Goal: Find specific page/section: Find specific page/section

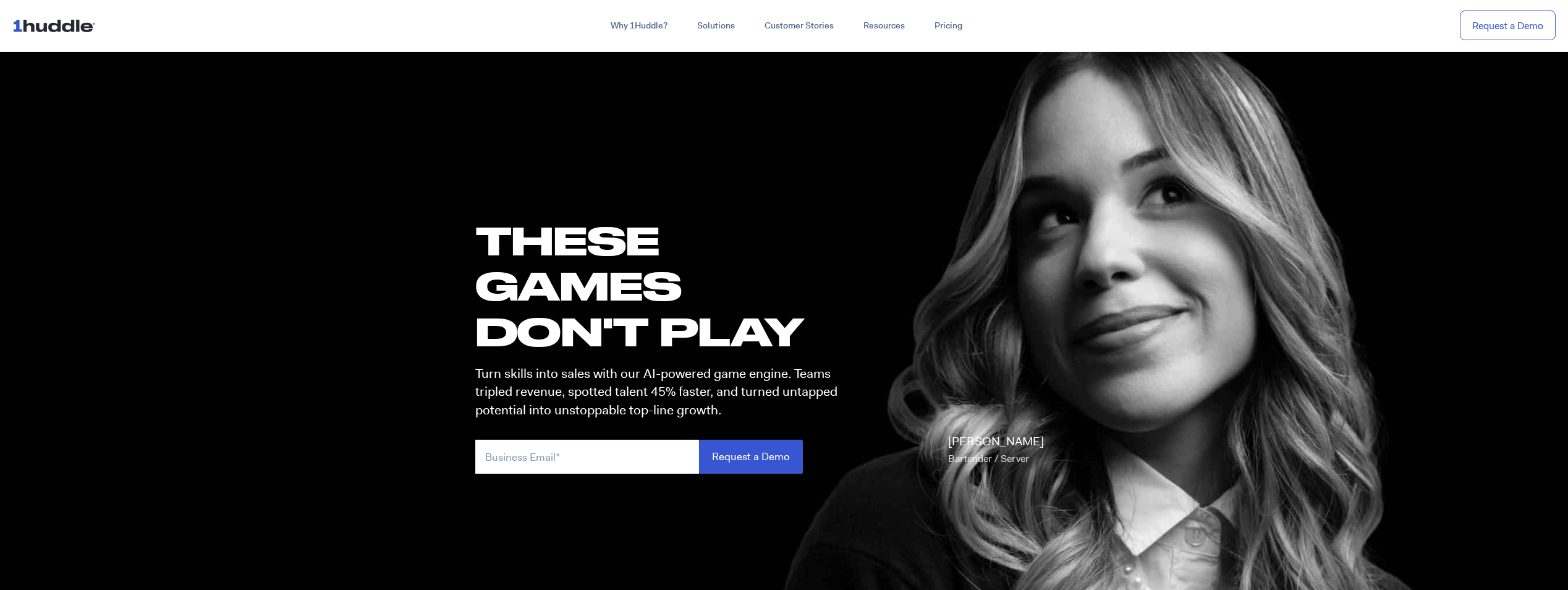
scroll to position [6705, 0]
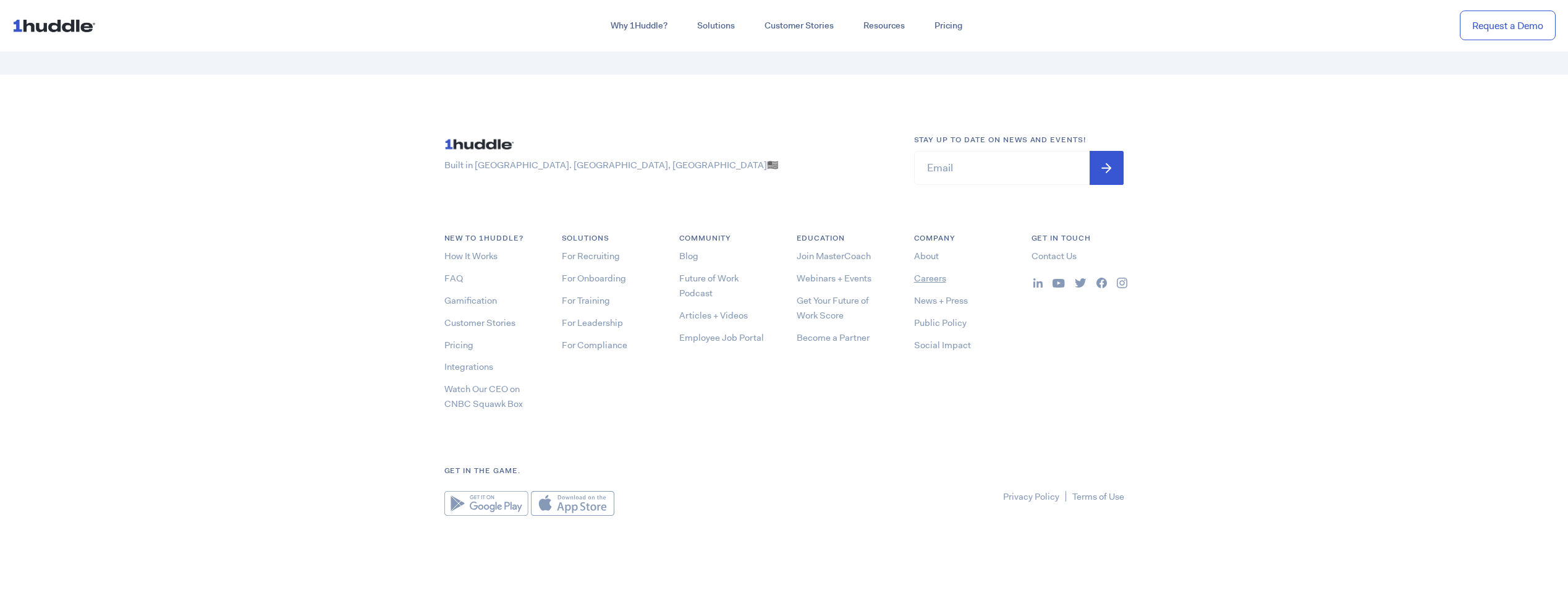
click at [936, 276] on link "Careers" at bounding box center [930, 278] width 32 height 12
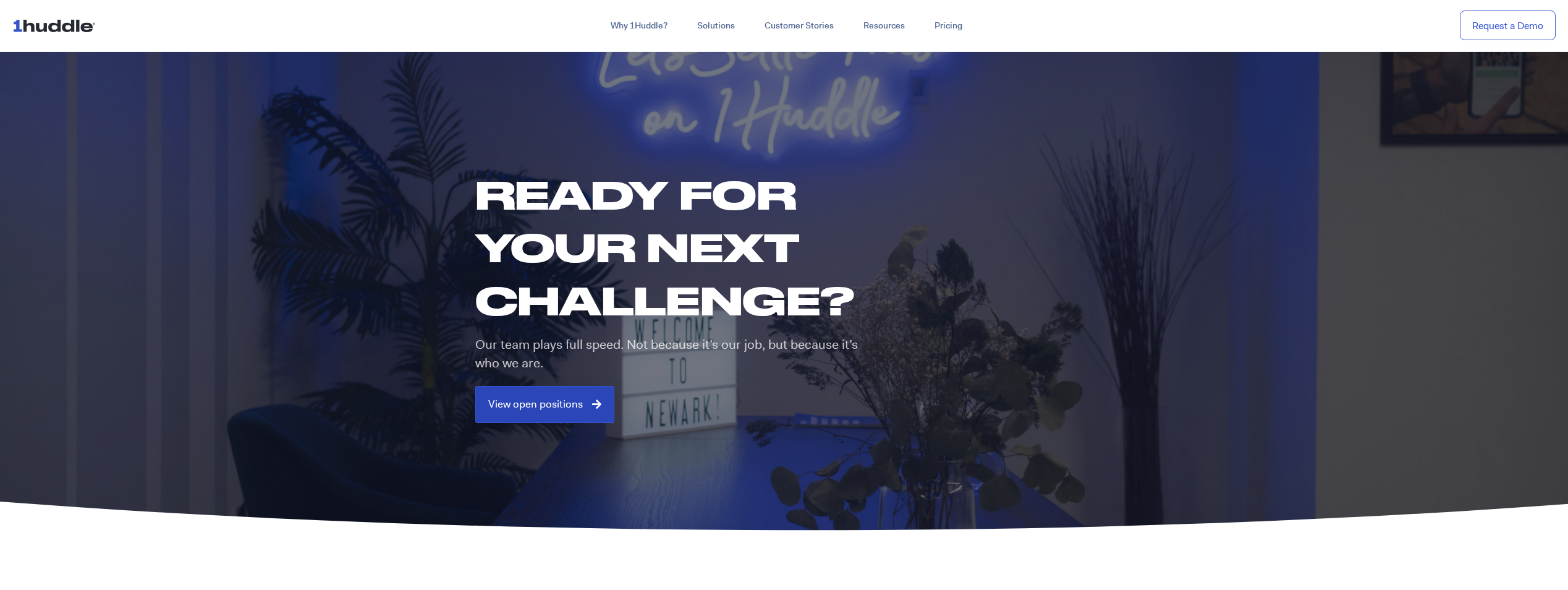
click at [570, 402] on span "View open positions" at bounding box center [535, 404] width 95 height 11
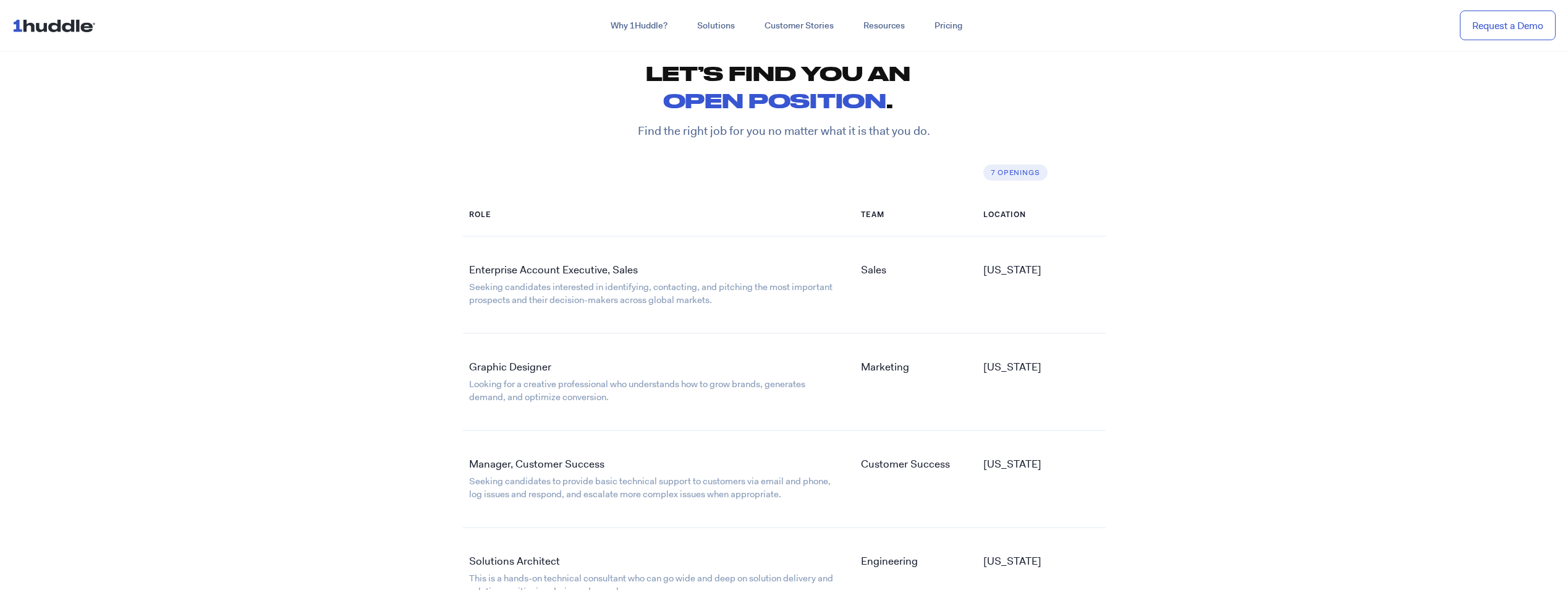
scroll to position [1917, 0]
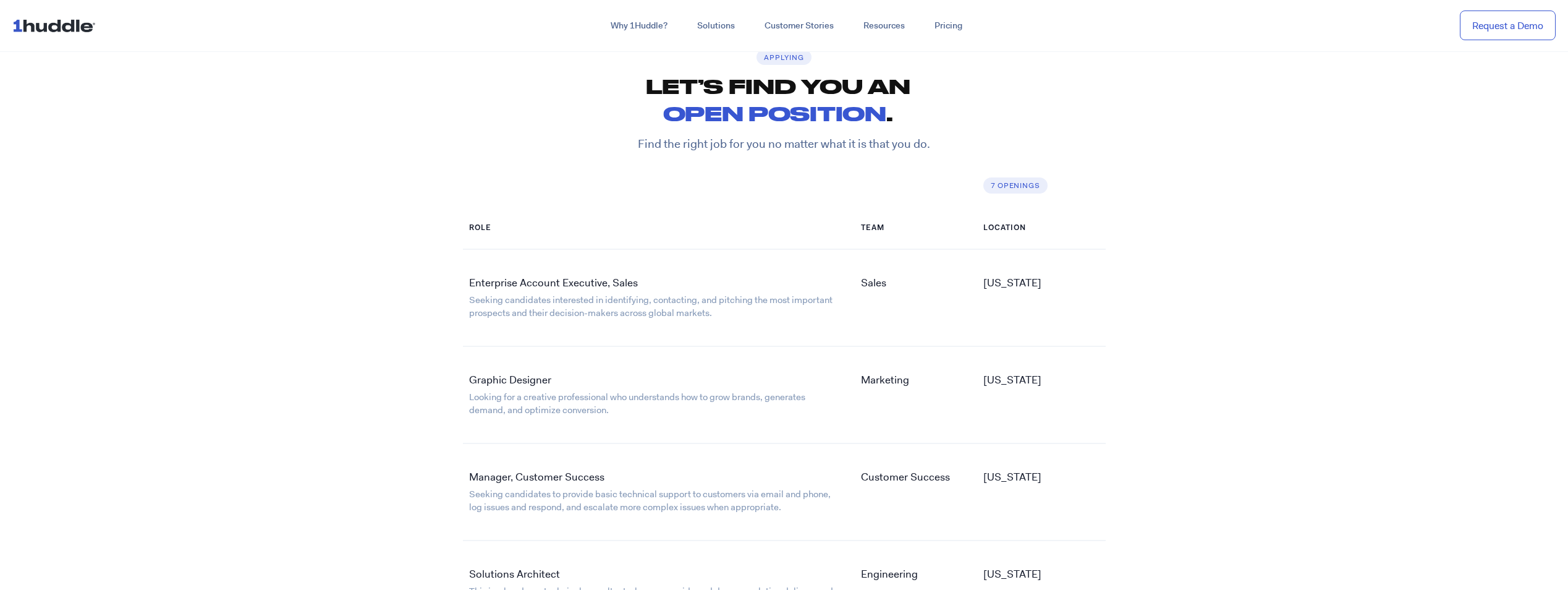
click at [564, 284] on link "Enterprise Account Executive, Sales" at bounding box center [554, 282] width 169 height 14
